Goal: Transaction & Acquisition: Book appointment/travel/reservation

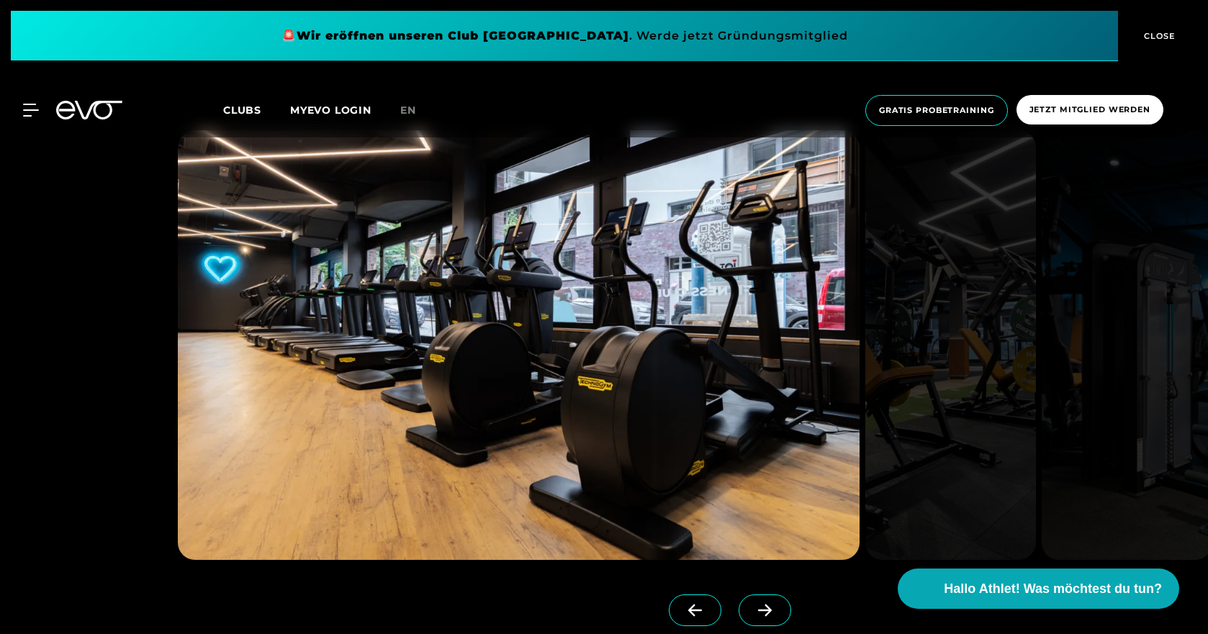
scroll to position [1368, 0]
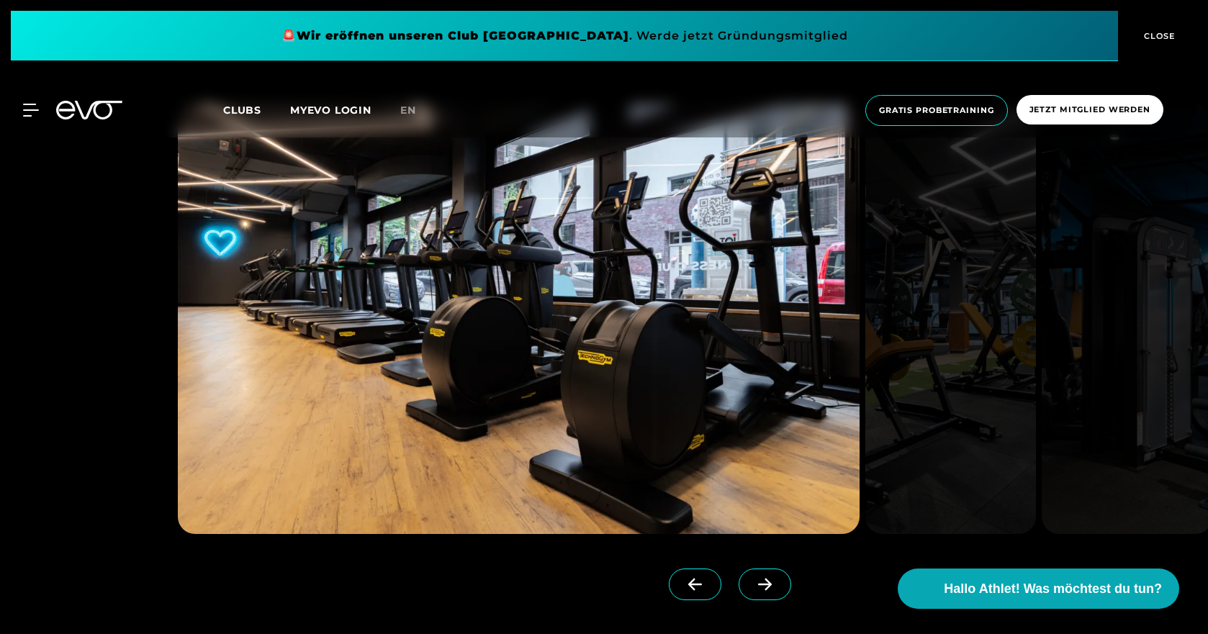
click at [758, 585] on icon at bounding box center [765, 585] width 14 height 12
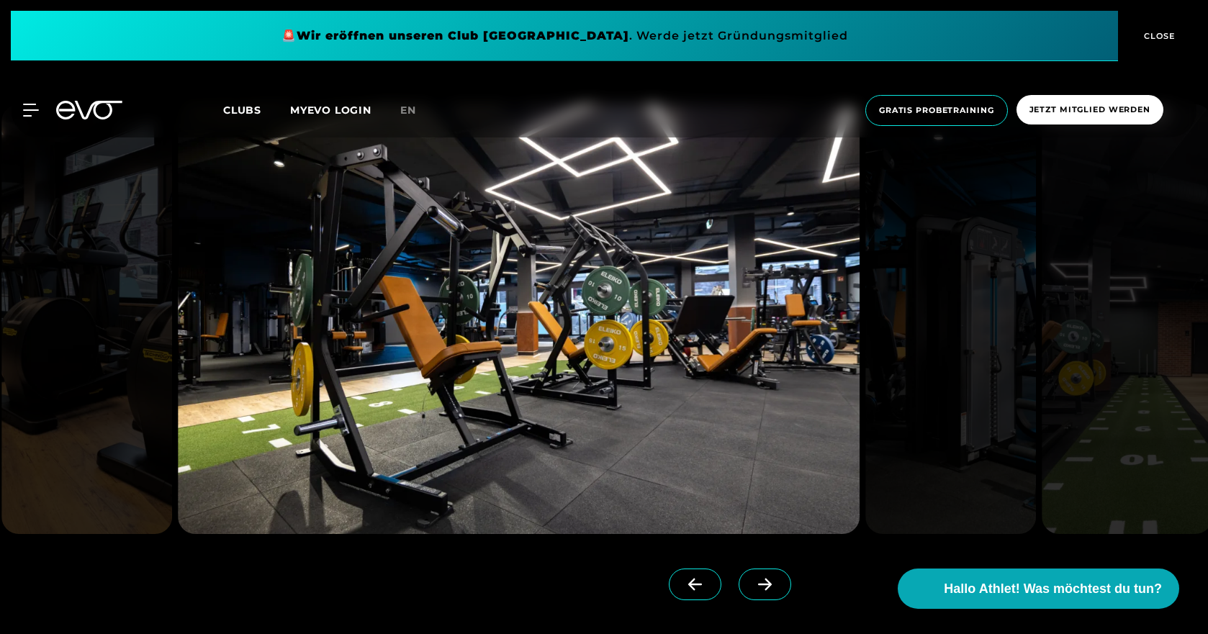
click at [758, 585] on icon at bounding box center [765, 585] width 14 height 12
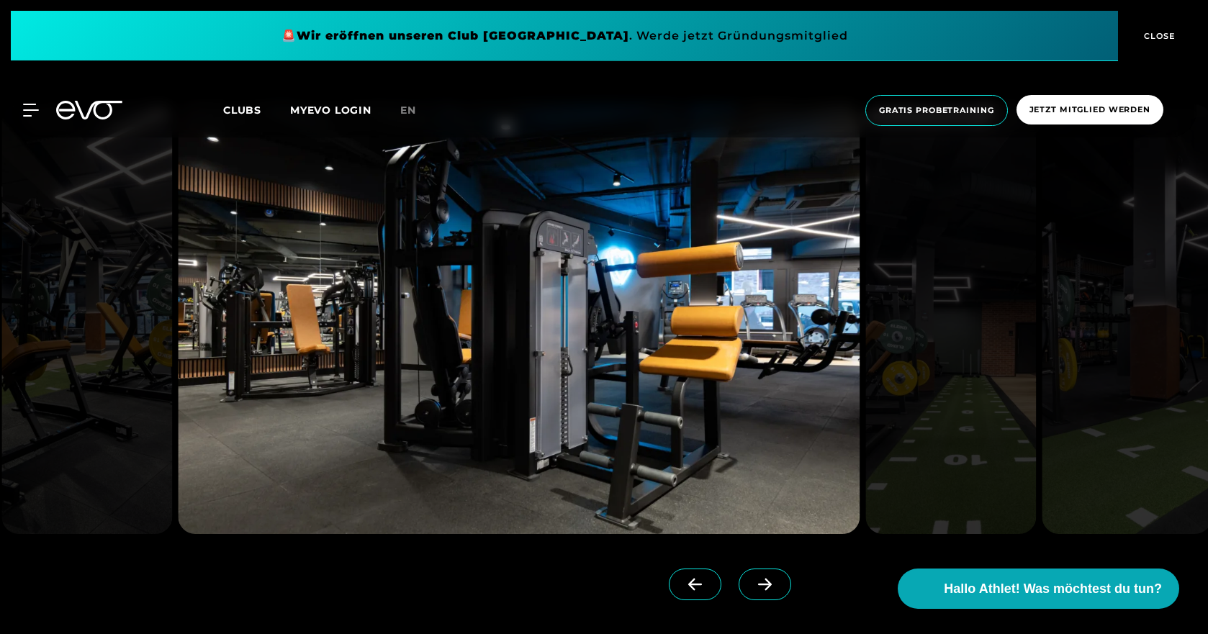
click at [758, 585] on icon at bounding box center [765, 585] width 14 height 12
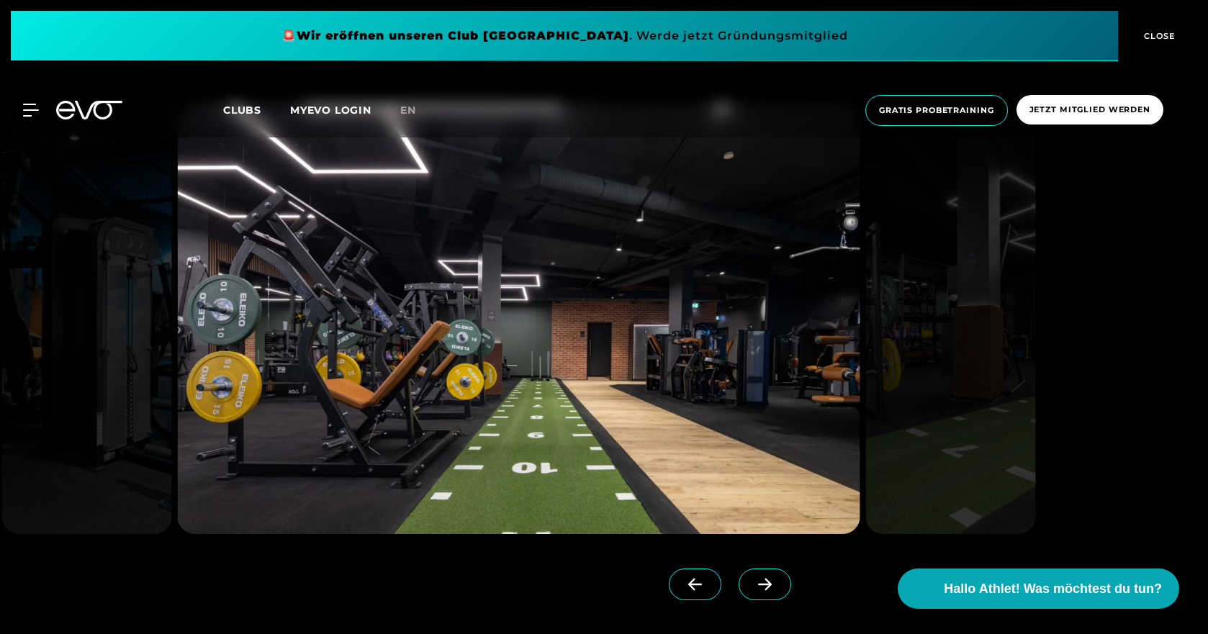
click at [758, 585] on icon at bounding box center [765, 585] width 14 height 12
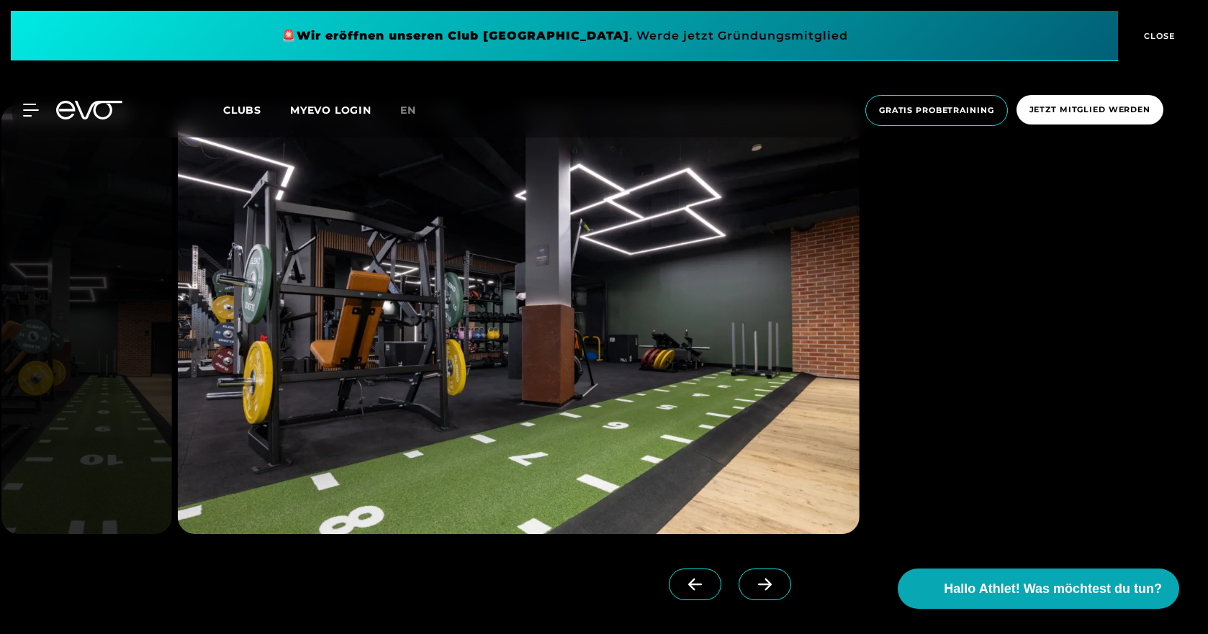
click at [755, 580] on span at bounding box center [765, 585] width 53 height 32
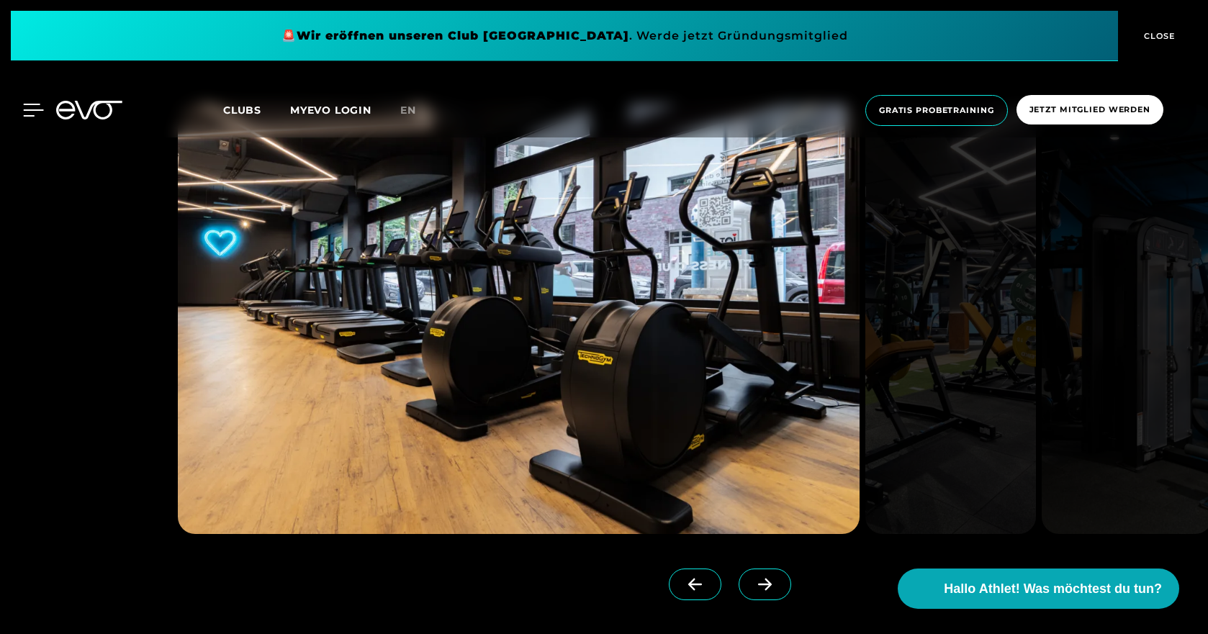
click at [29, 107] on icon at bounding box center [33, 110] width 21 height 13
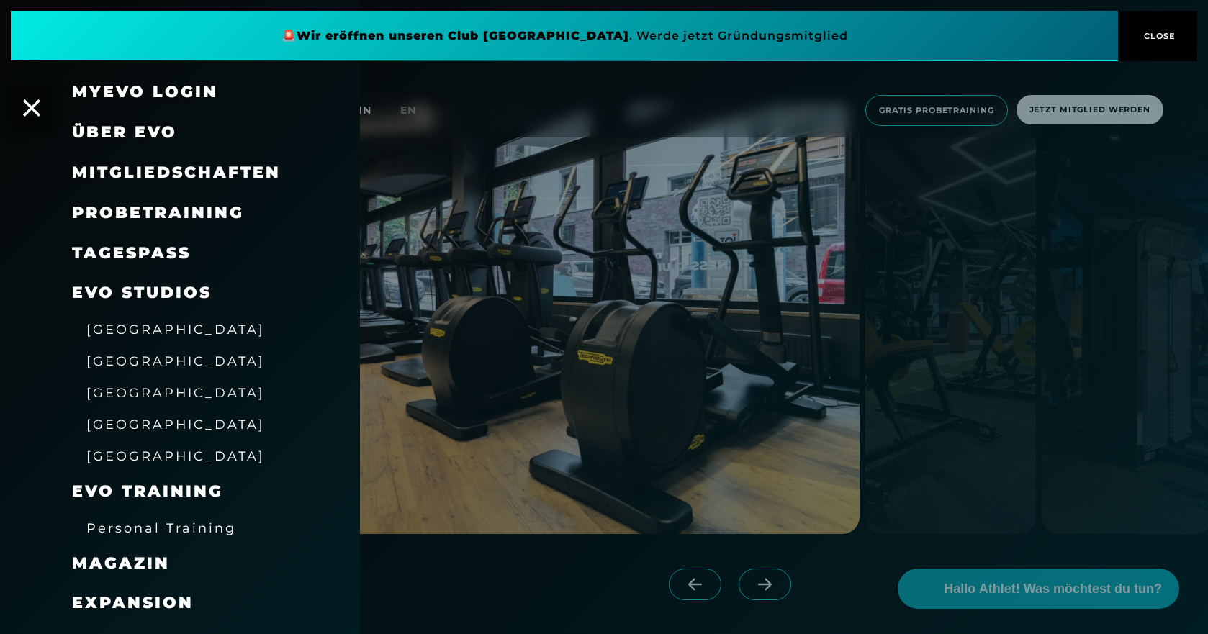
click at [143, 393] on span "[GEOGRAPHIC_DATA]" at bounding box center [175, 392] width 179 height 15
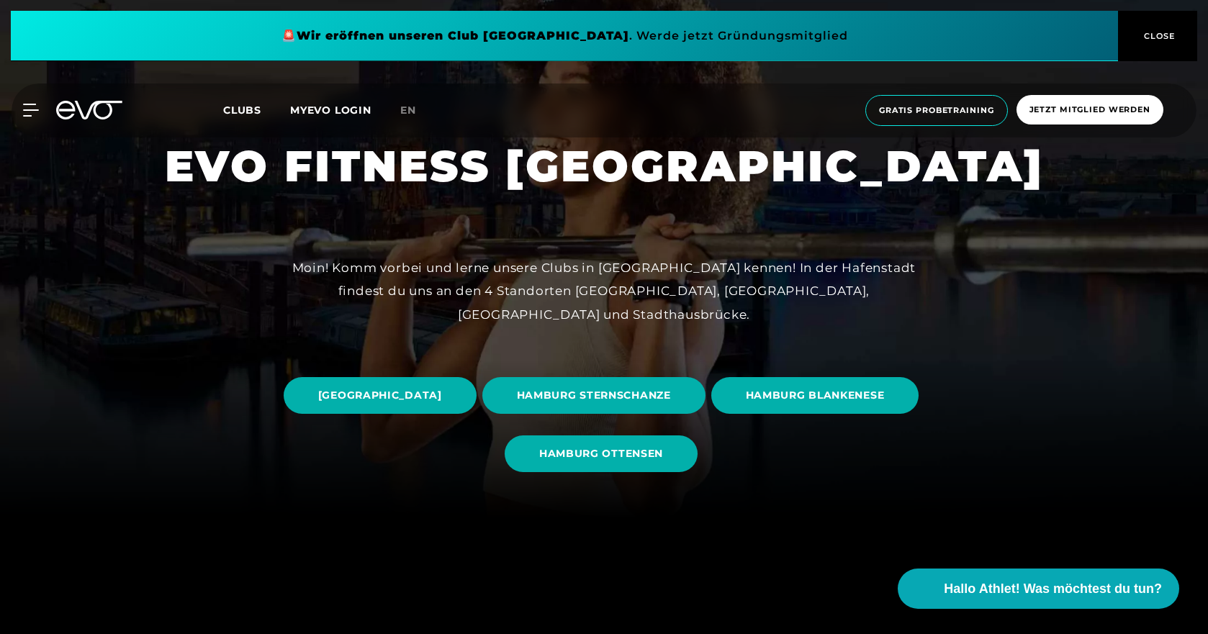
scroll to position [144, 0]
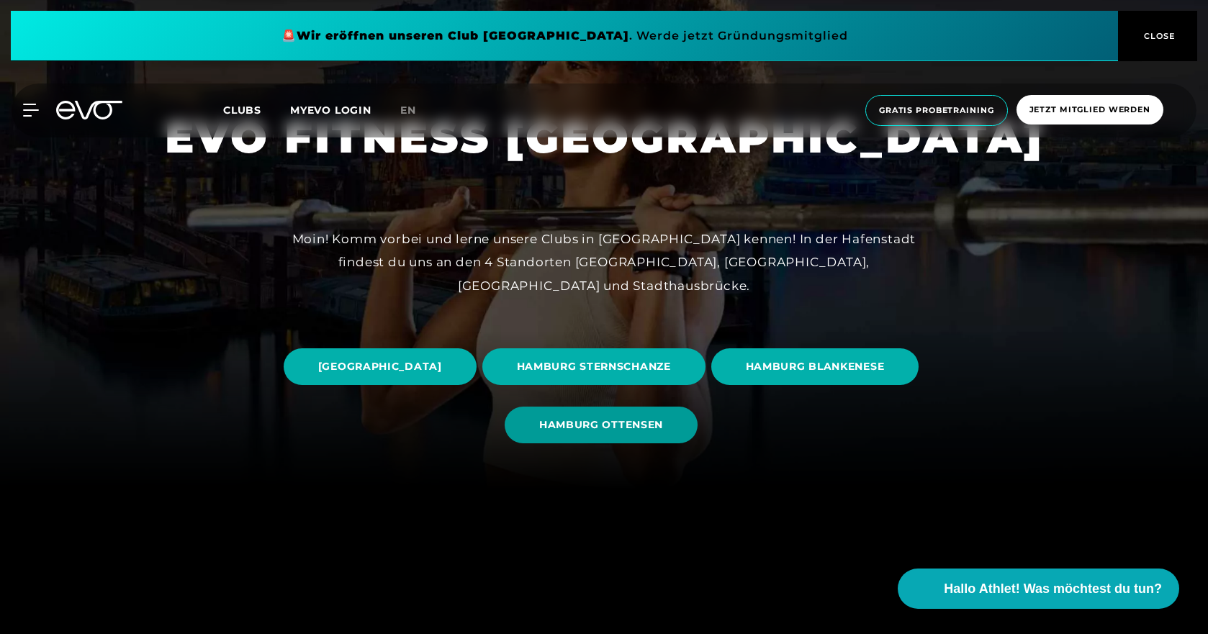
click at [663, 425] on span "HAMBURG OTTENSEN" at bounding box center [601, 425] width 124 height 15
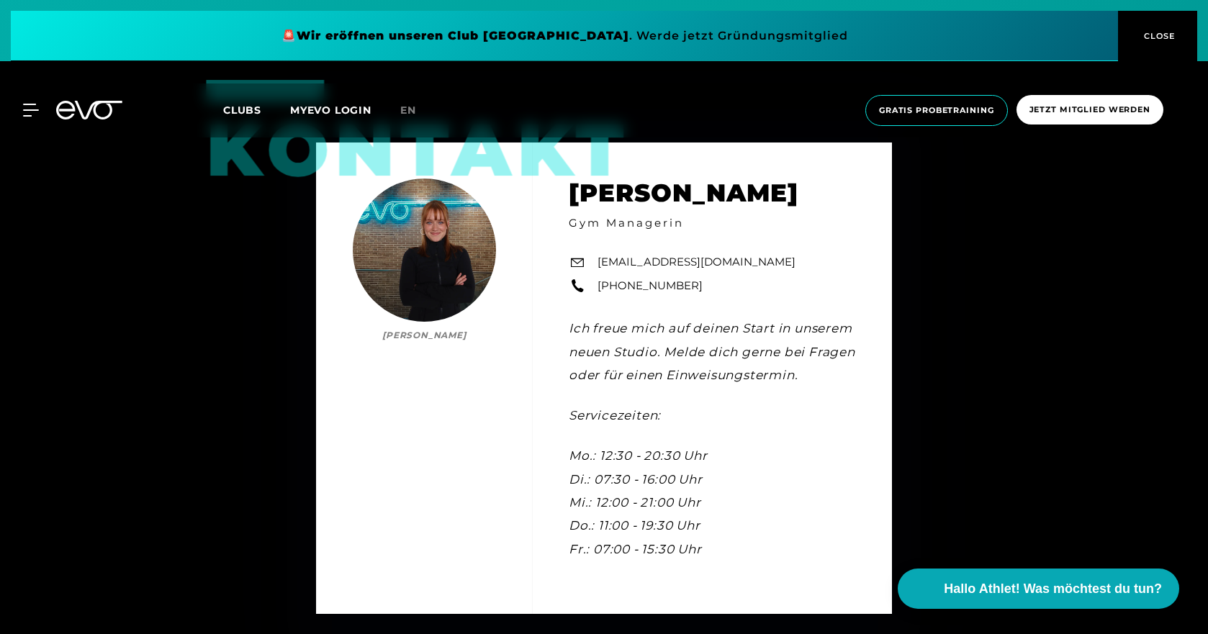
scroll to position [4320, 0]
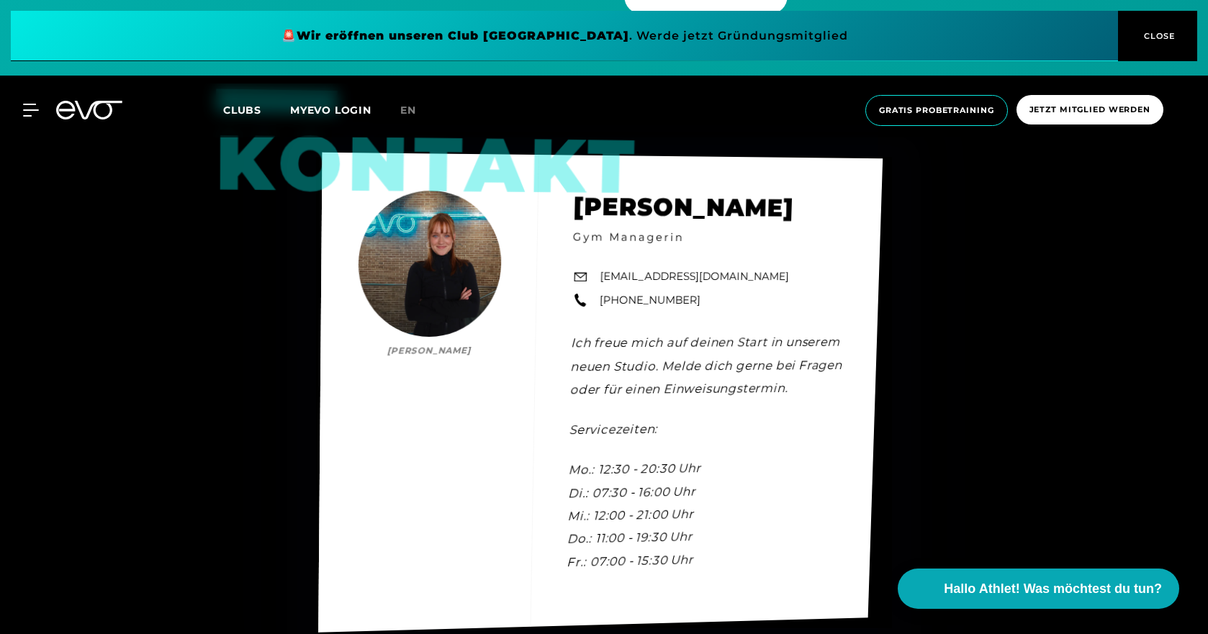
click at [441, 245] on div "Kontakt [PERSON_NAME] [PERSON_NAME] Gym Managerin [EMAIL_ADDRESS][DOMAIN_NAME] …" at bounding box center [600, 392] width 564 height 480
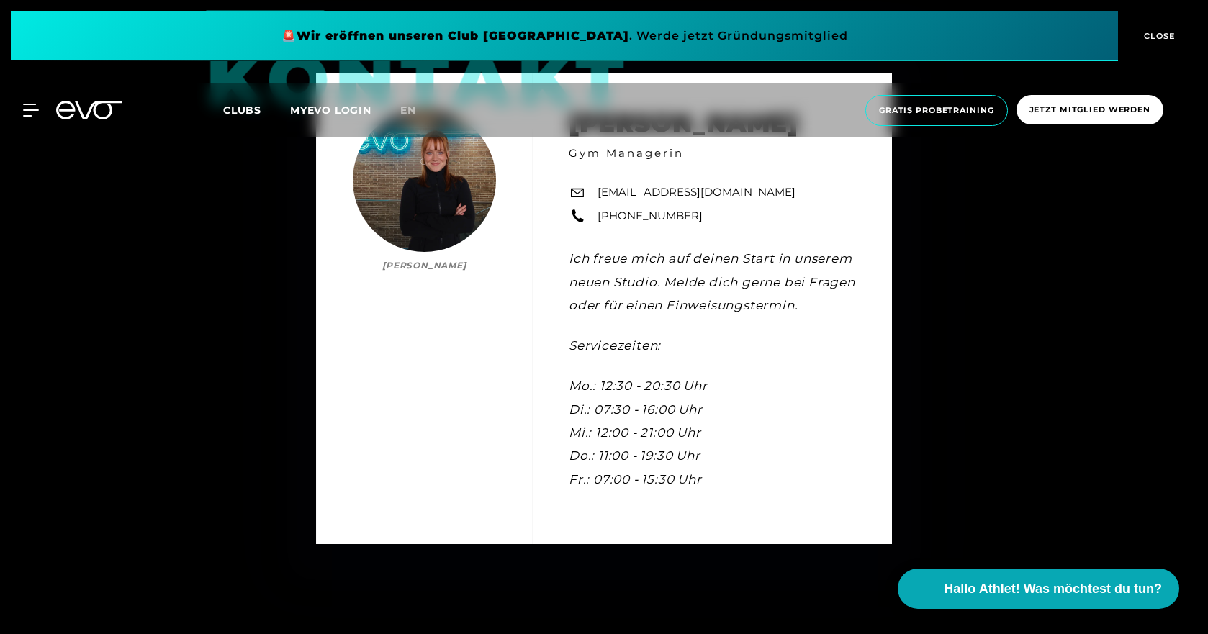
scroll to position [4332, 0]
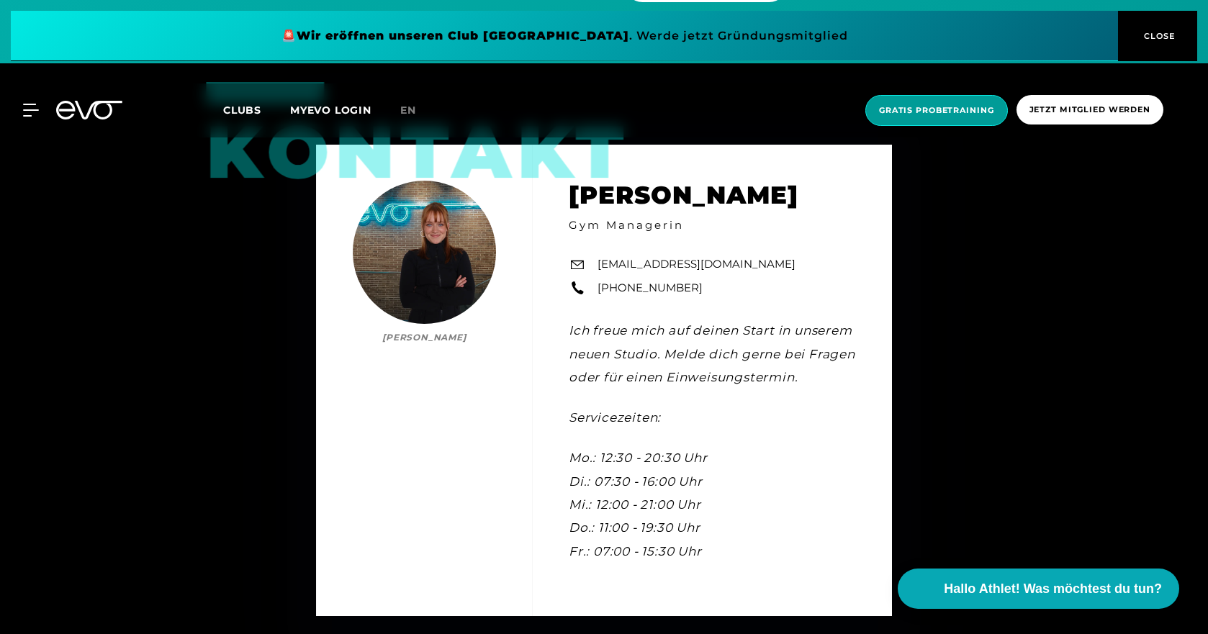
click at [941, 109] on span "Gratis Probetraining" at bounding box center [936, 110] width 115 height 12
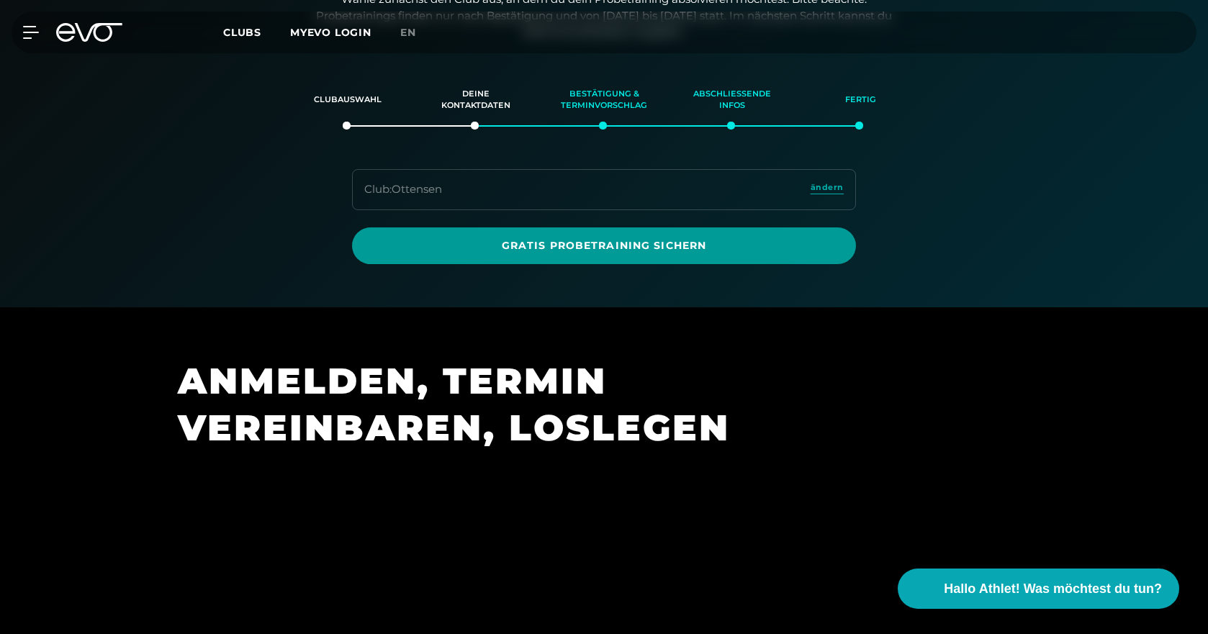
scroll to position [247, 0]
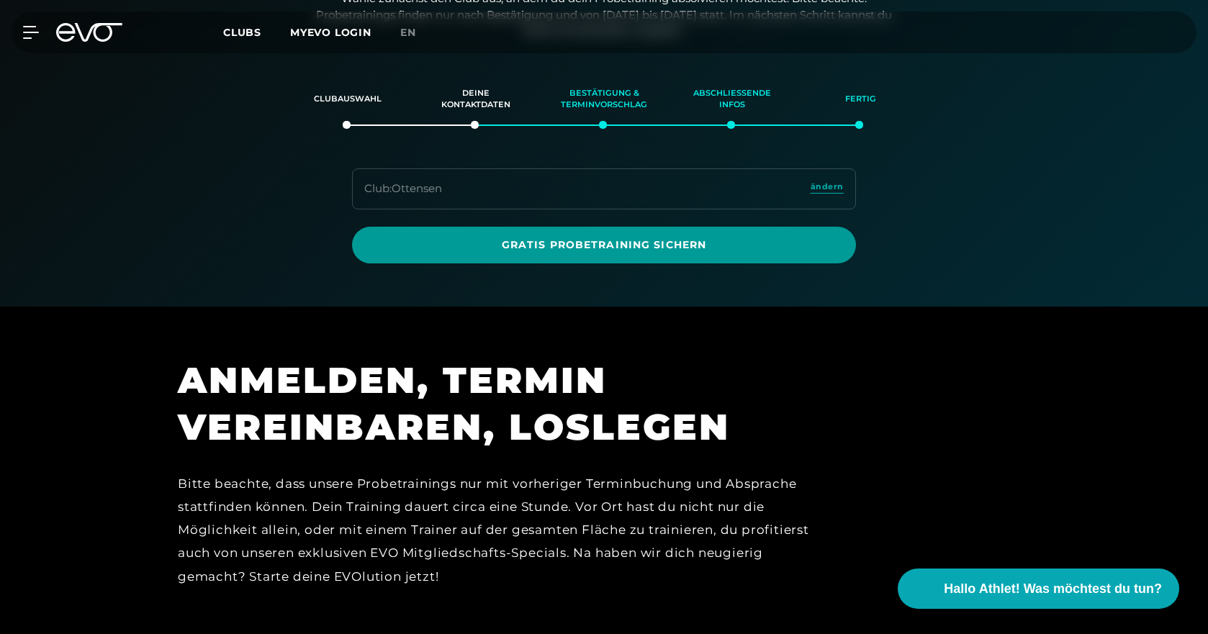
click at [607, 243] on span "Gratis Probetraining sichern" at bounding box center [604, 245] width 435 height 15
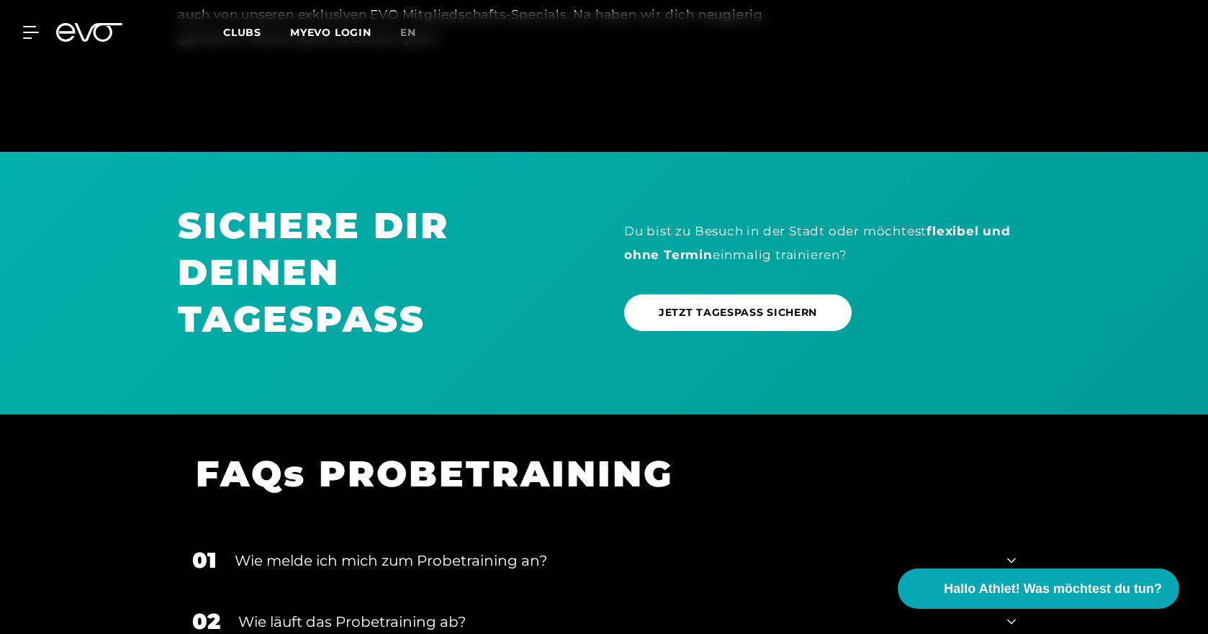
scroll to position [792, 0]
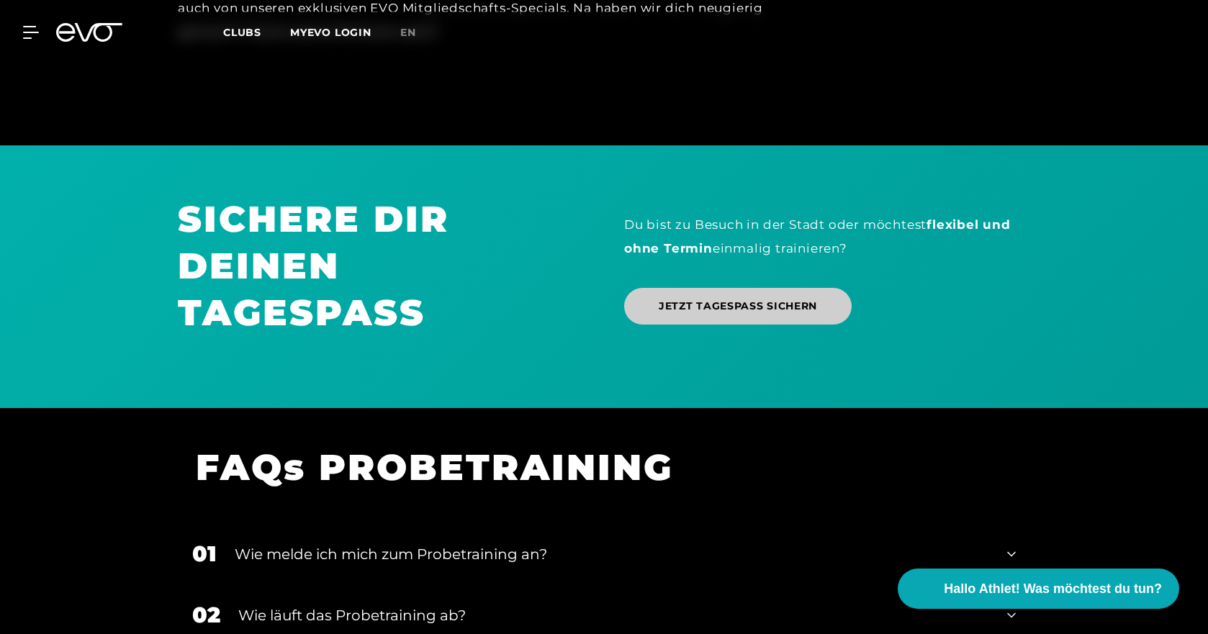
click at [717, 303] on span "JETZT TAGESPASS SICHERN" at bounding box center [738, 306] width 158 height 15
